Goal: Task Accomplishment & Management: Manage account settings

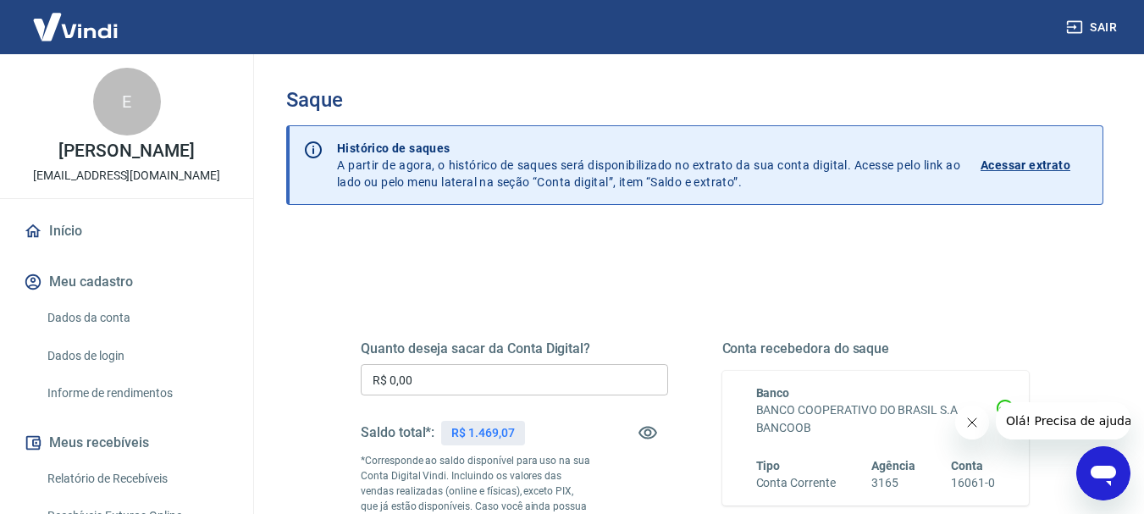
click at [457, 377] on input "R$ 0,00" at bounding box center [514, 379] width 307 height 31
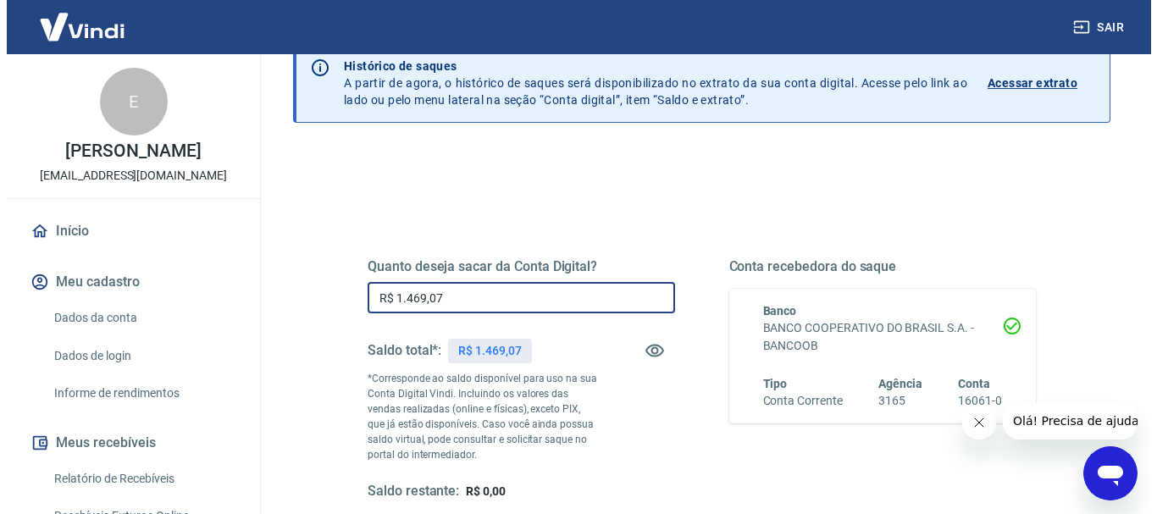
scroll to position [254, 0]
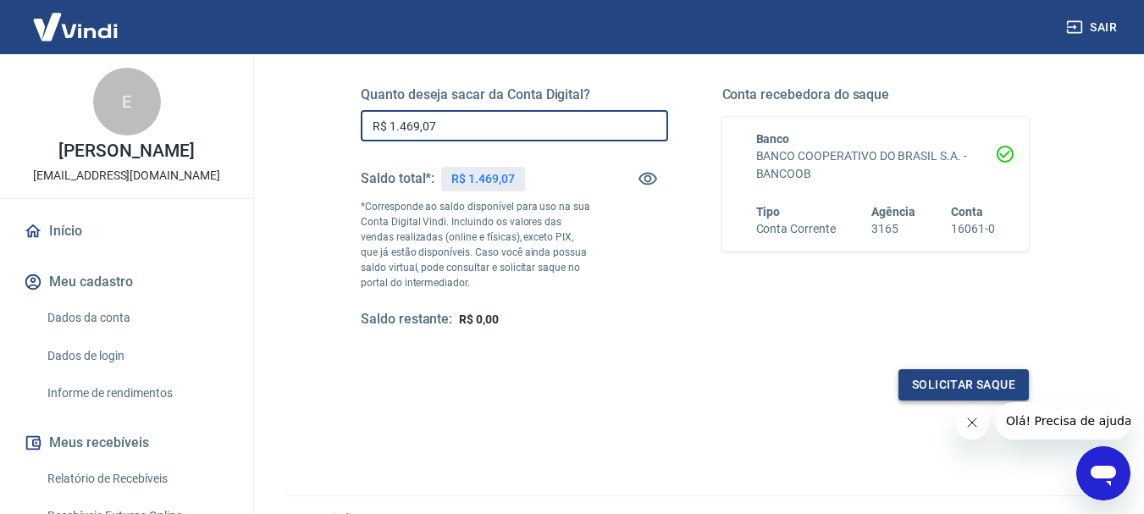
type input "R$ 1.469,07"
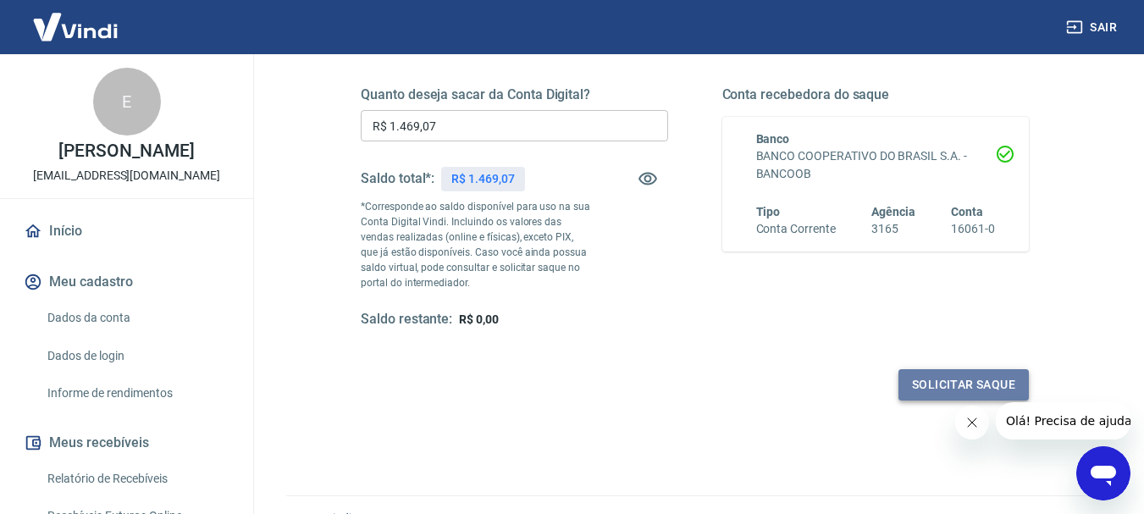
click at [913, 373] on button "Solicitar saque" at bounding box center [963, 384] width 130 height 31
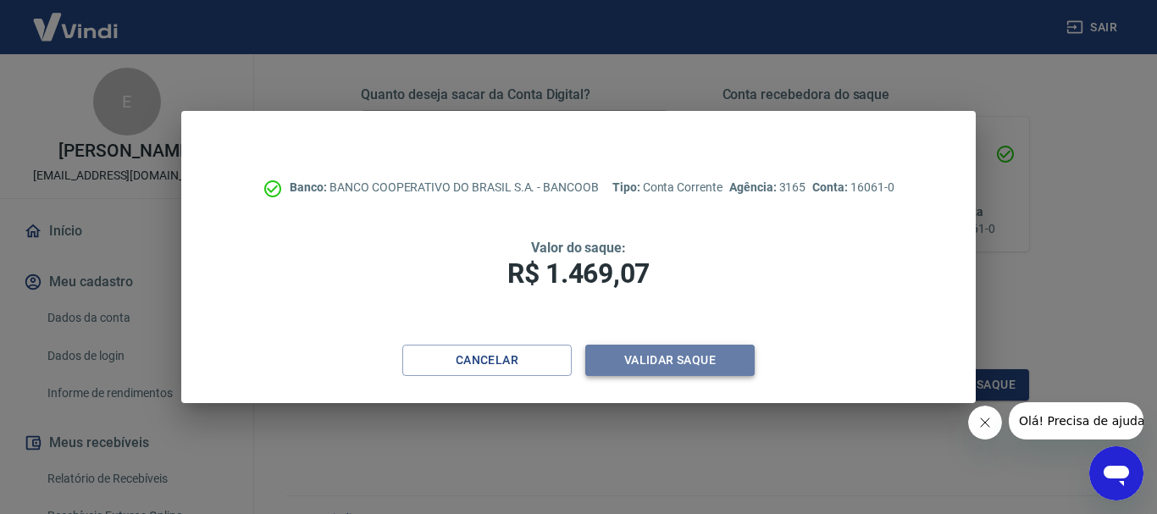
click at [626, 360] on button "Validar saque" at bounding box center [669, 360] width 169 height 31
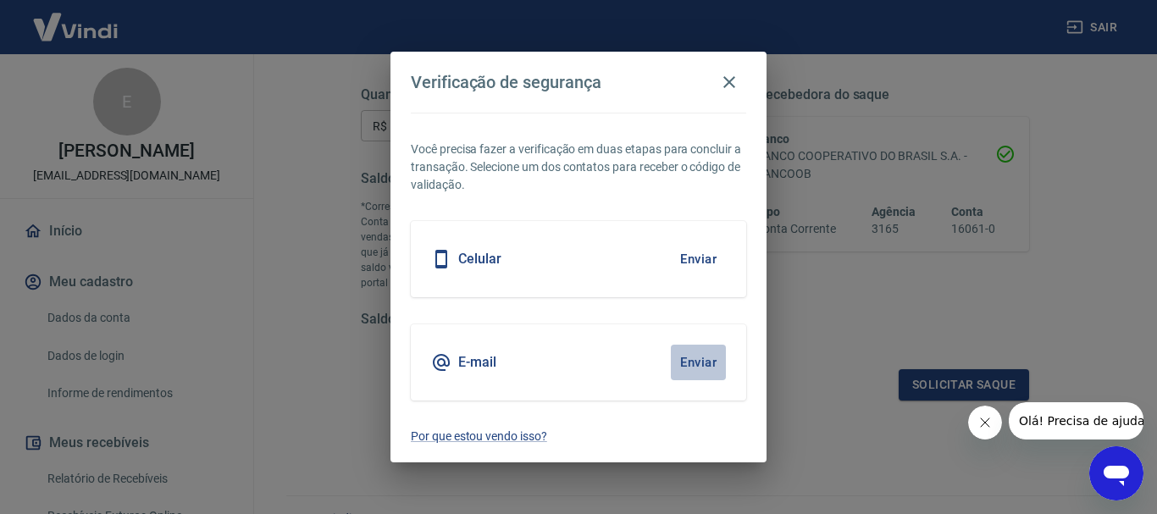
click at [704, 358] on button "Enviar" at bounding box center [698, 363] width 55 height 36
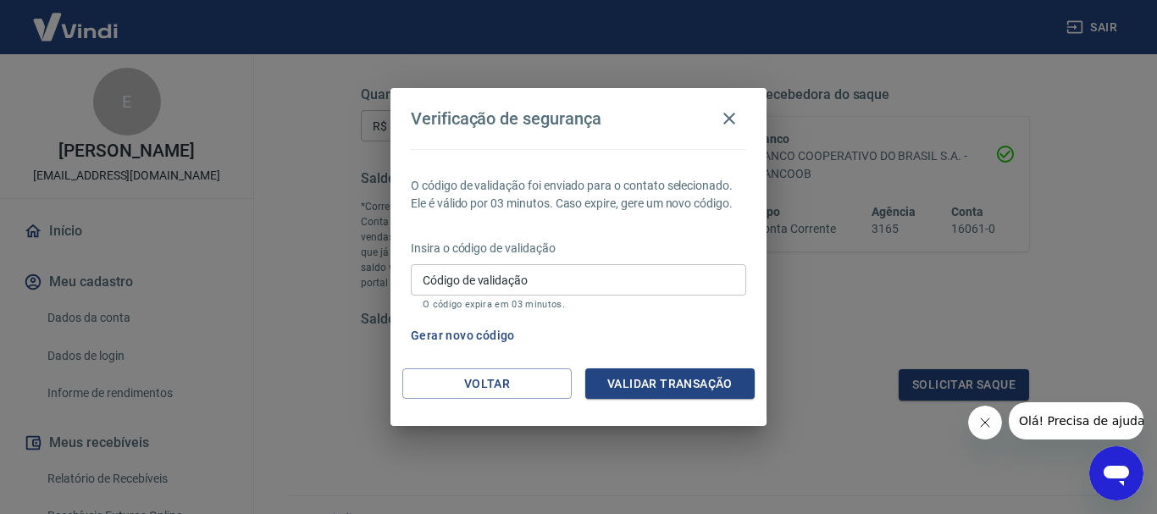
click at [538, 279] on input "Código de validação" at bounding box center [578, 279] width 335 height 31
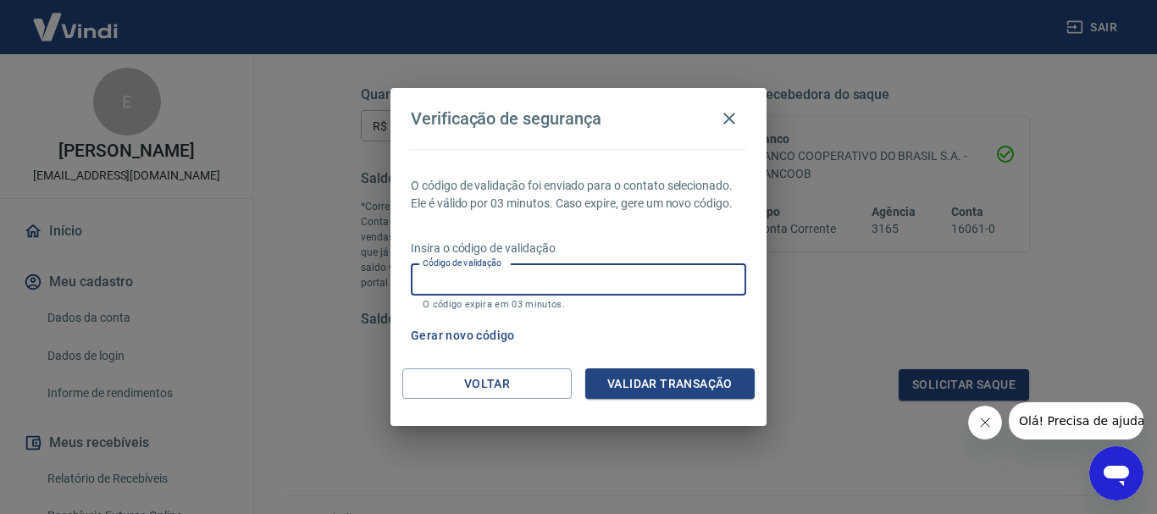
paste input "560581"
type input "560581"
click at [655, 386] on button "Validar transação" at bounding box center [669, 383] width 169 height 31
